Goal: Task Accomplishment & Management: Manage account settings

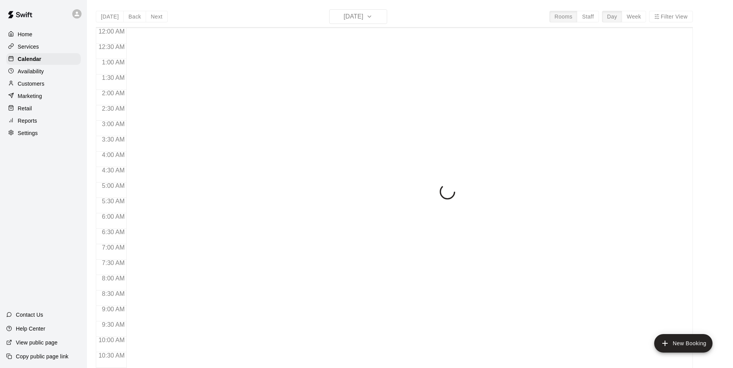
scroll to position [309, 0]
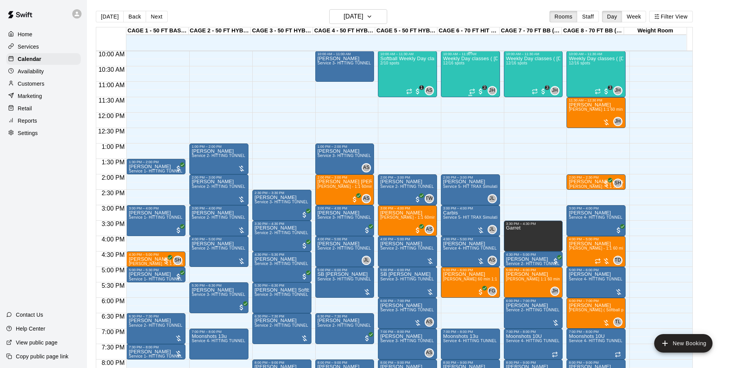
click at [454, 77] on div "Weekly Day classes ( Monday,Wednesday,Friday ) 10:00-11:30 ( monthly packages a…" at bounding box center [470, 240] width 54 height 368
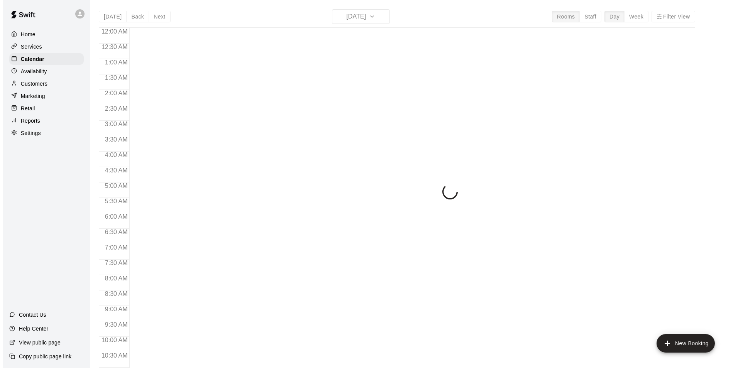
scroll to position [310, 0]
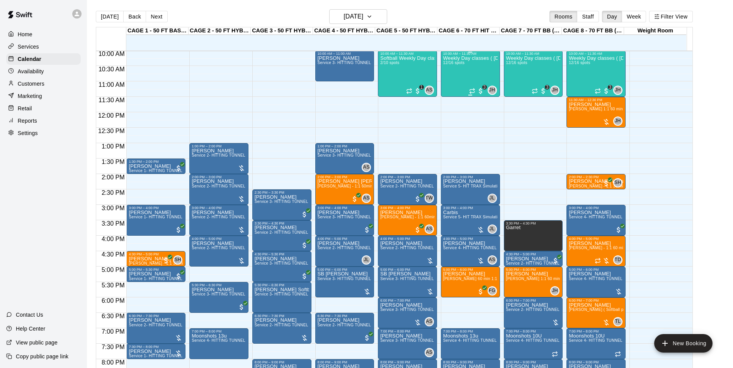
click at [458, 71] on div "Weekly Day classes ( Monday,Wednesday,Friday ) 10:00-11:30 ( monthly packages a…" at bounding box center [470, 240] width 54 height 368
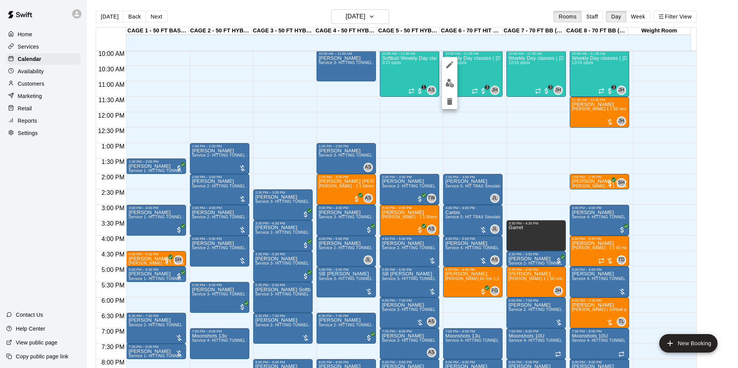
click at [454, 66] on icon "edit" at bounding box center [449, 64] width 9 height 9
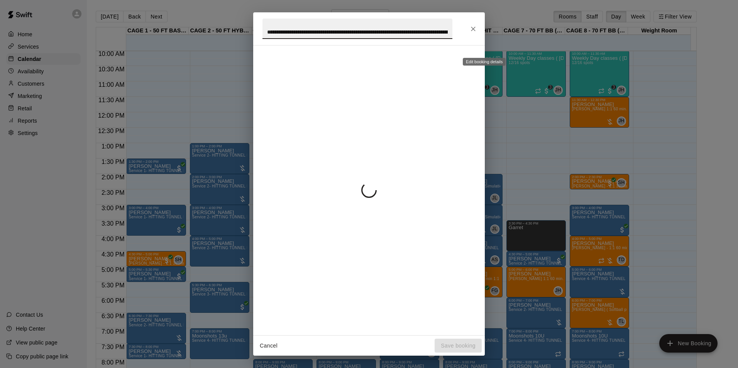
scroll to position [0, 188]
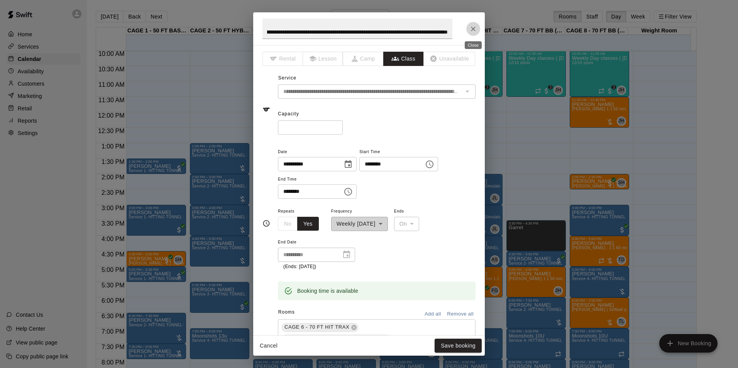
click at [477, 27] on button "Close" at bounding box center [473, 29] width 14 height 14
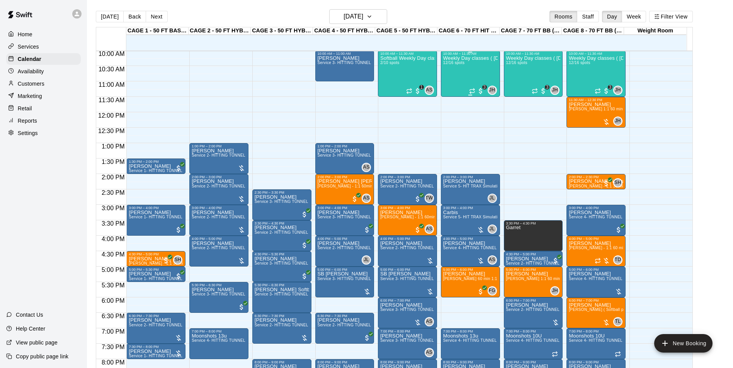
click at [480, 58] on p "Weekly Day classes ( [DATE],[DATE],[DATE] ) 10:00-11:30 ( monthly packages avai…" at bounding box center [470, 58] width 54 height 0
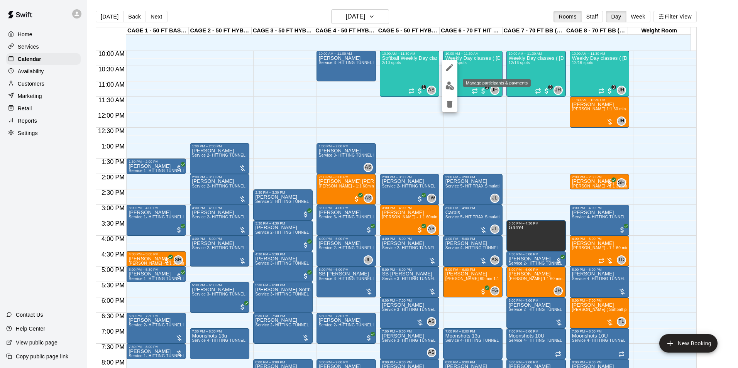
click at [454, 84] on img "edit" at bounding box center [450, 85] width 9 height 9
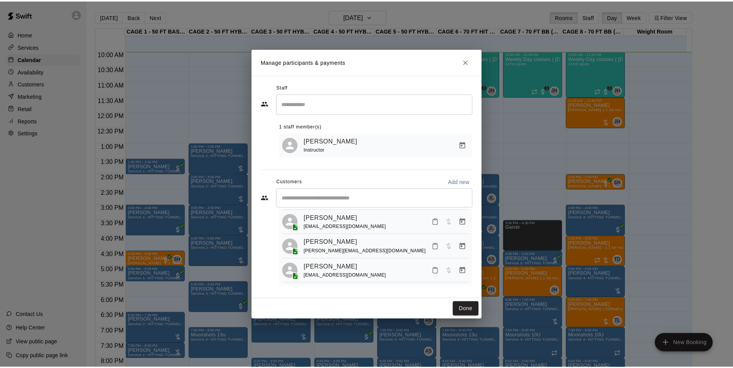
scroll to position [253, 0]
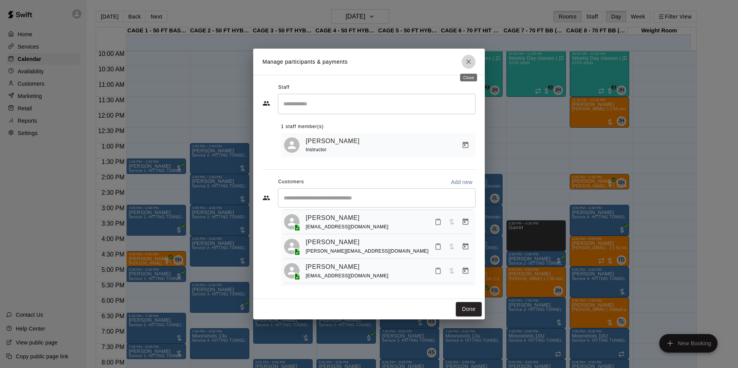
click at [472, 62] on icon "Close" at bounding box center [469, 62] width 8 height 8
